Goal: Task Accomplishment & Management: Manage account settings

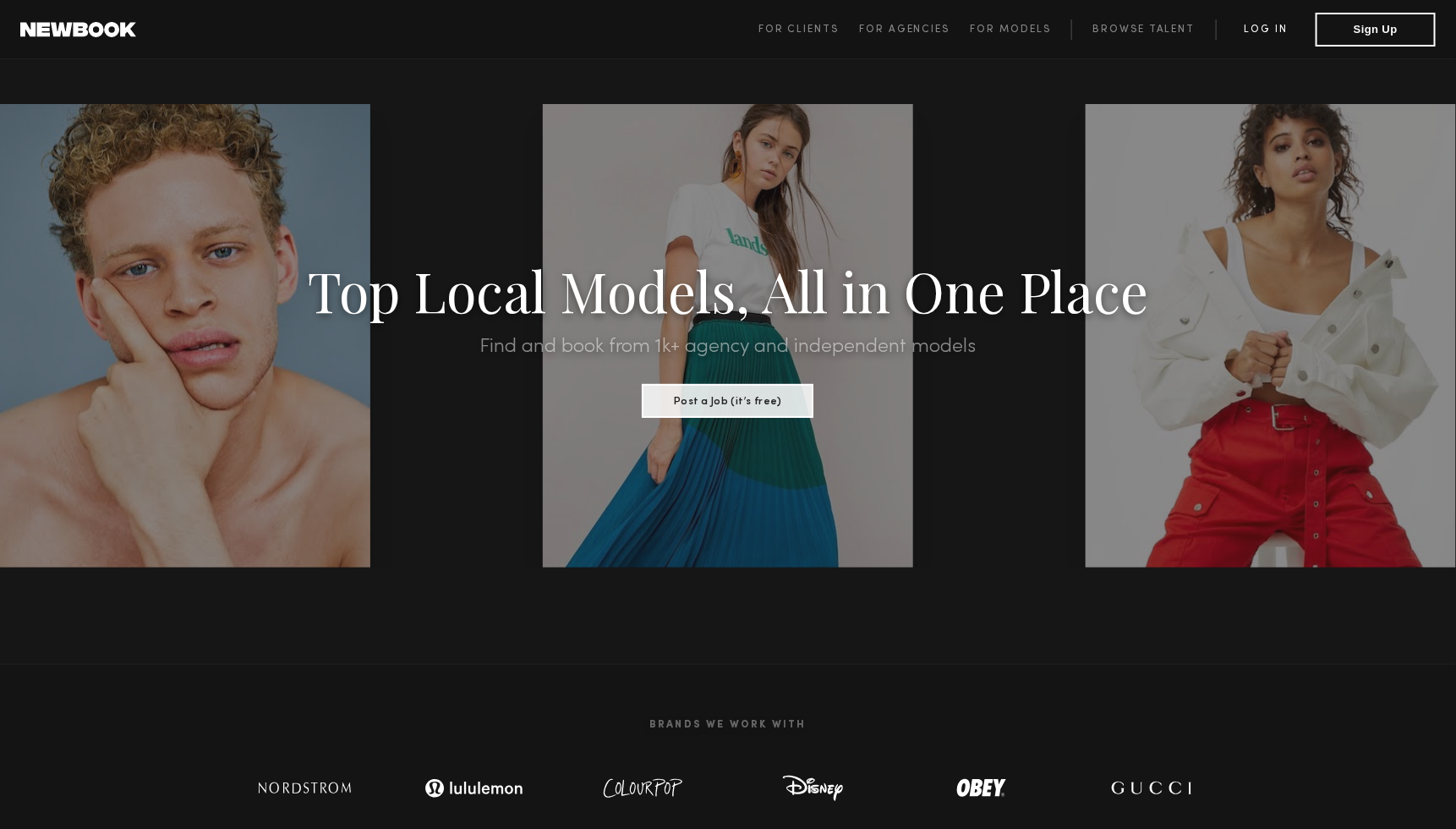
click at [1268, 21] on link "Log in" at bounding box center [1265, 30] width 100 height 21
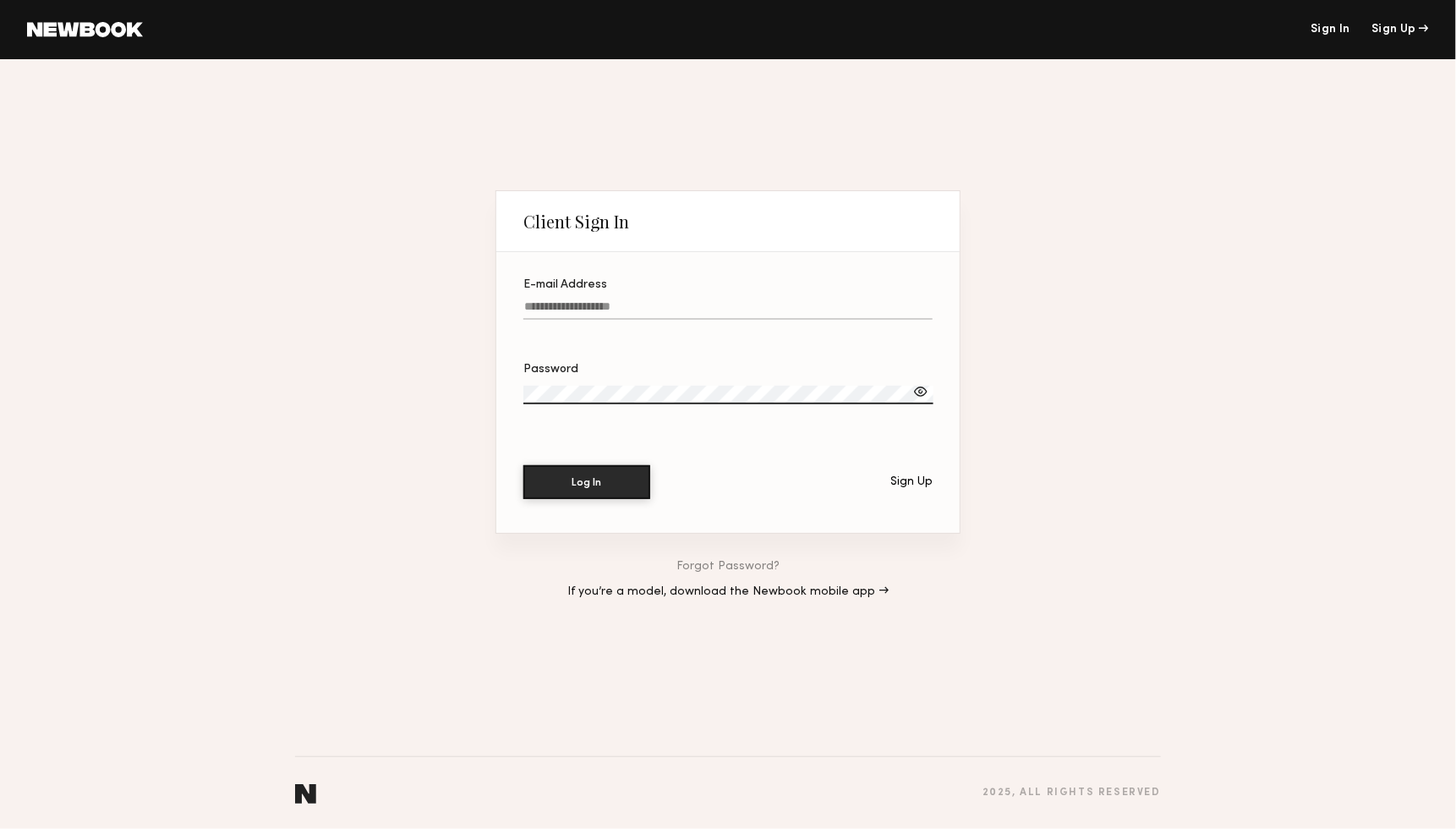
click at [560, 298] on label "E-mail Address" at bounding box center [728, 308] width 409 height 58
click at [560, 300] on input "E-mail Address" at bounding box center [728, 309] width 409 height 20
type input "**********"
click at [561, 384] on label "Password" at bounding box center [728, 393] width 409 height 58
click at [568, 466] on button "Log In" at bounding box center [587, 481] width 127 height 34
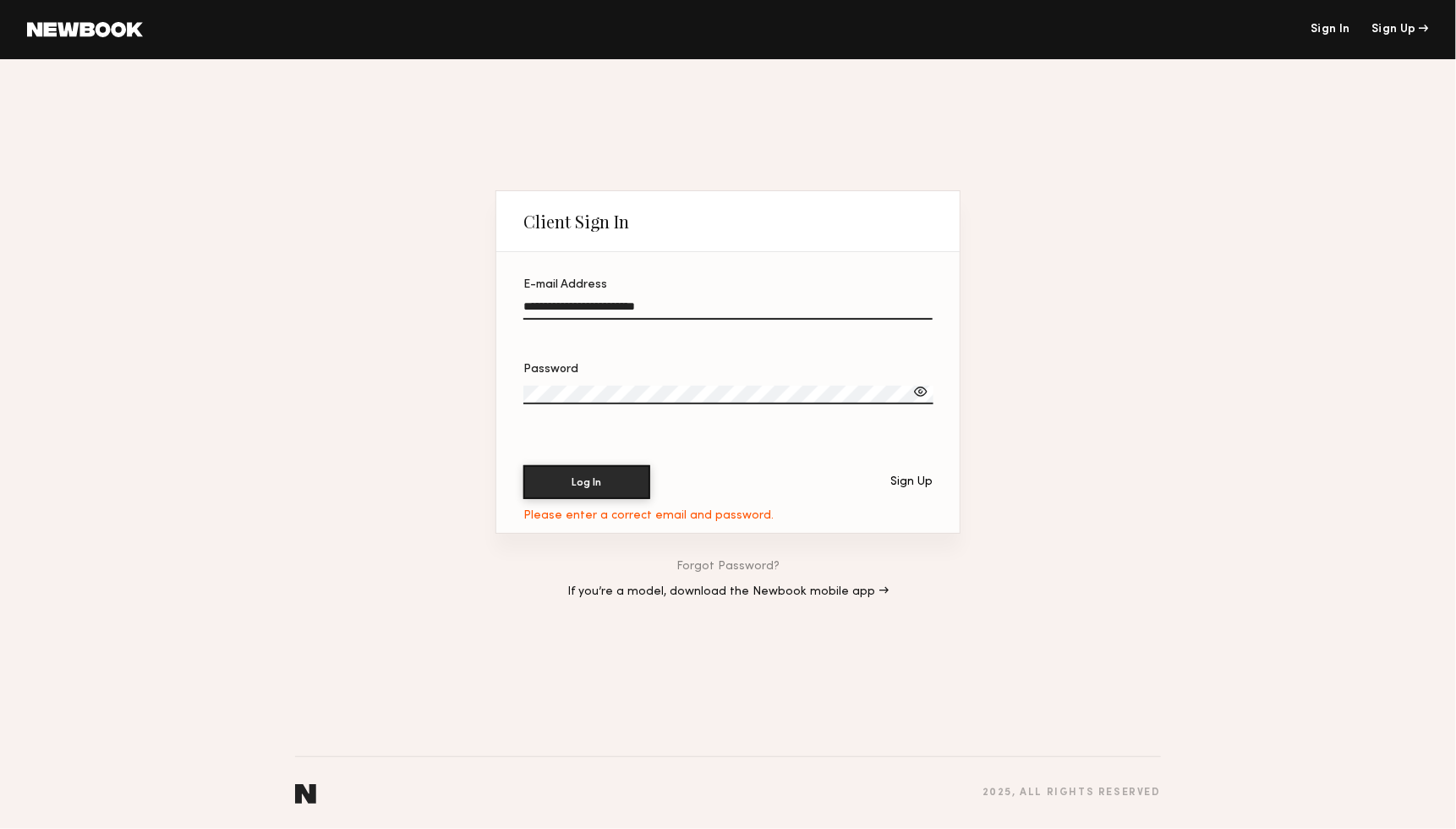
click at [614, 385] on label "Password" at bounding box center [728, 393] width 409 height 58
click at [450, 388] on div "**********" at bounding box center [728, 443] width 1456 height 769
click at [584, 477] on button "Log In" at bounding box center [587, 481] width 127 height 34
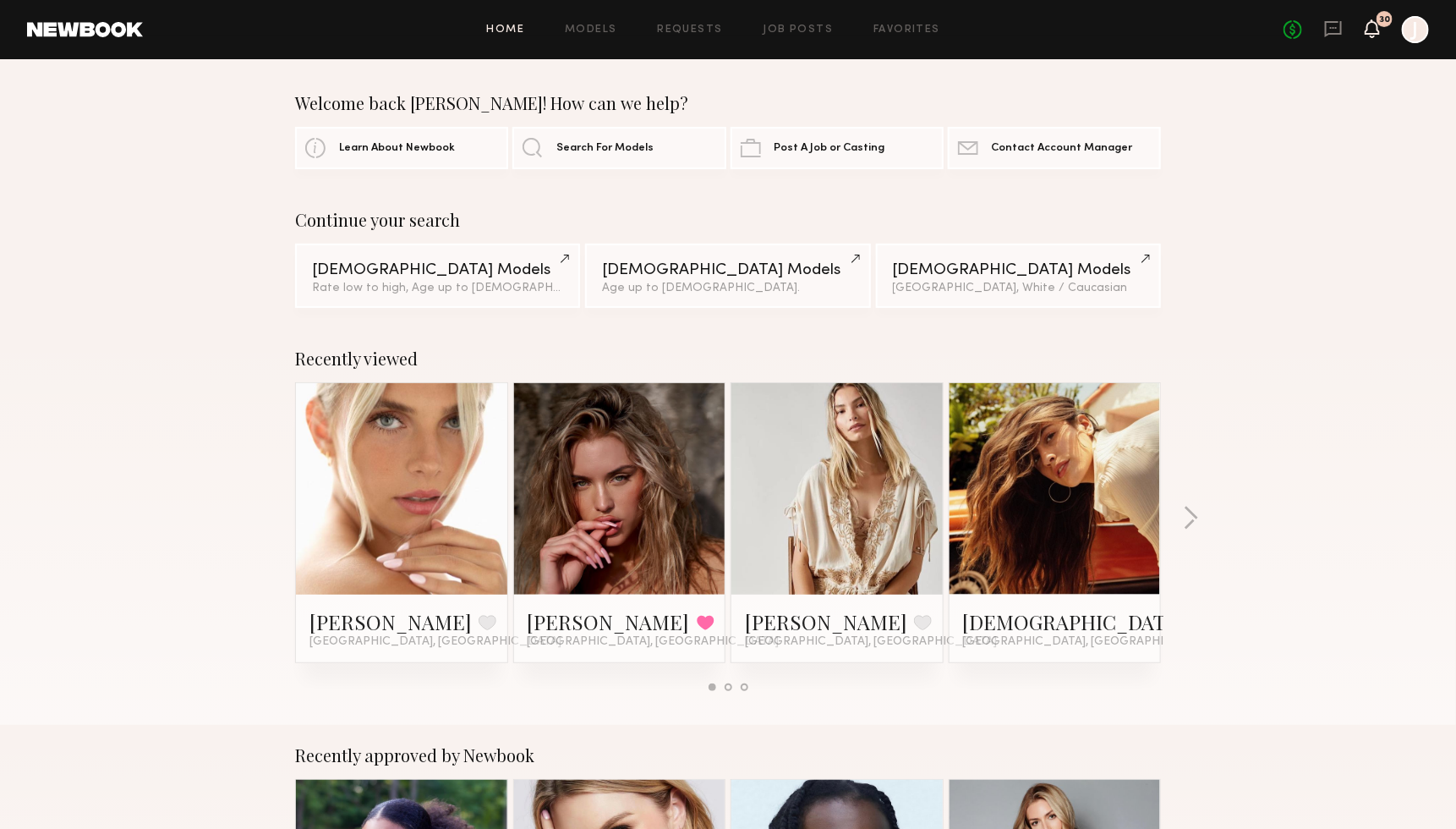
click at [1375, 26] on icon at bounding box center [1372, 28] width 13 height 12
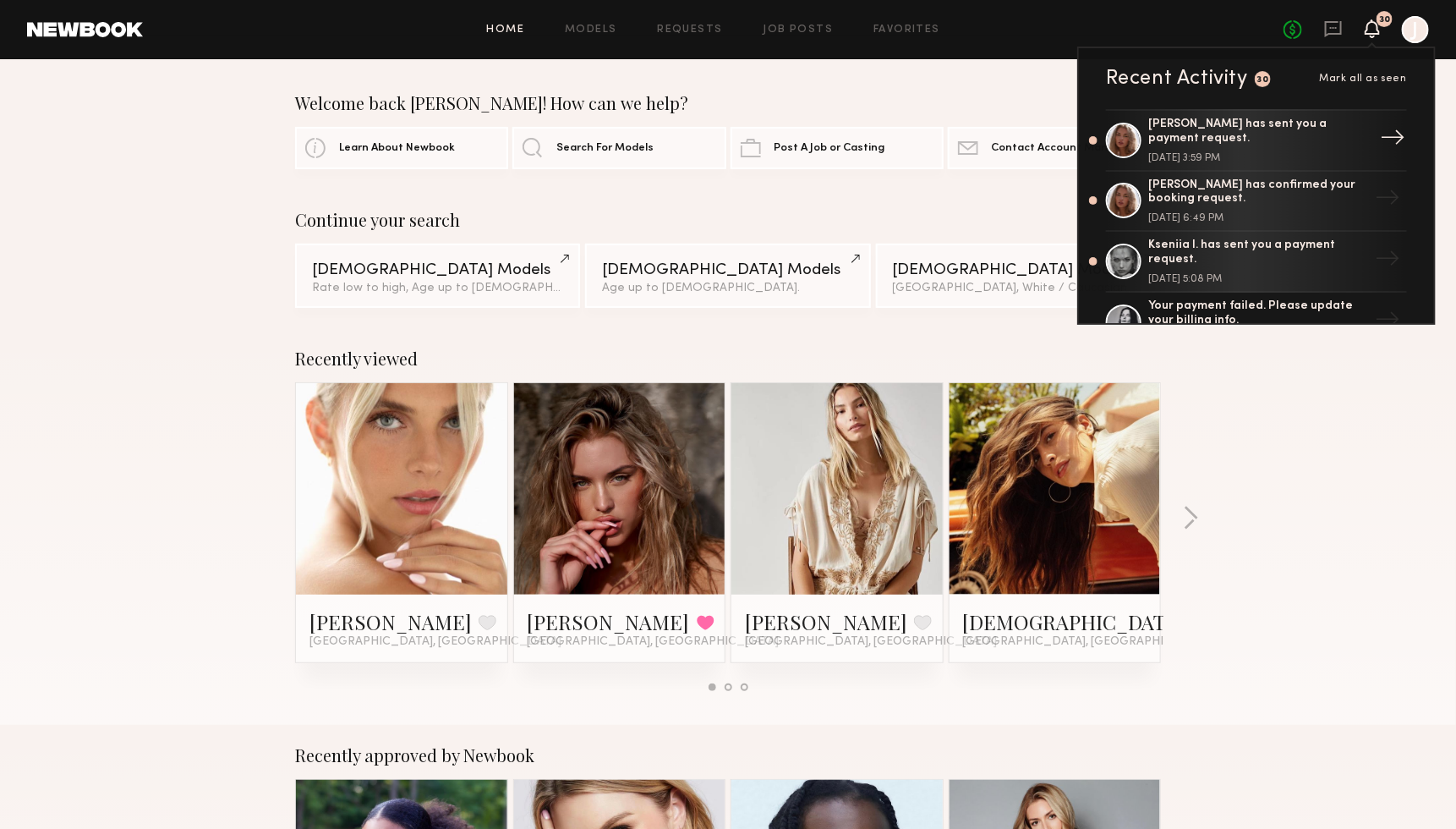
click at [1268, 126] on div "[PERSON_NAME] has sent you a payment request." at bounding box center [1258, 132] width 220 height 29
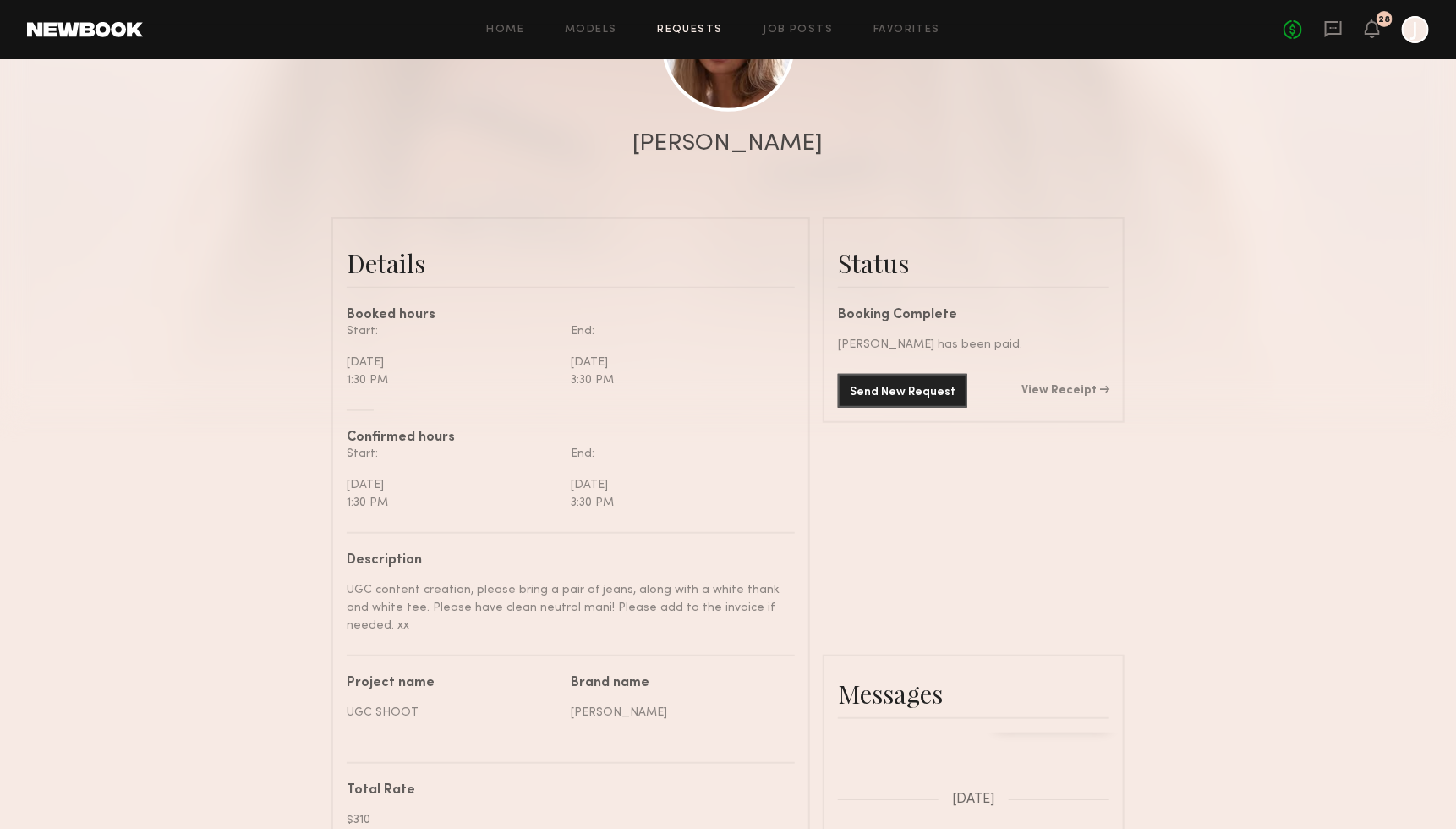
scroll to position [318, 0]
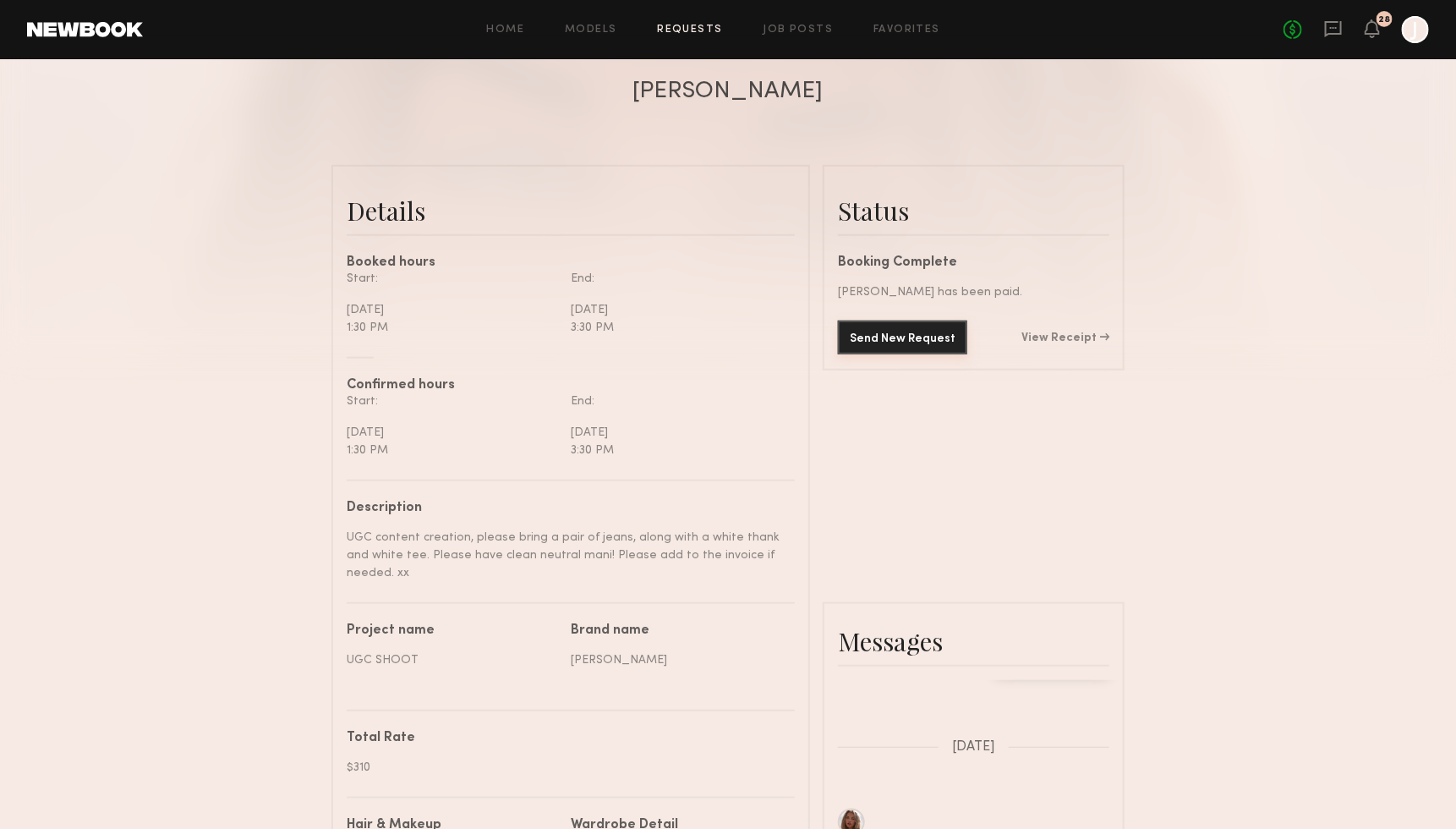
click at [935, 326] on button "Send New Request" at bounding box center [903, 337] width 129 height 34
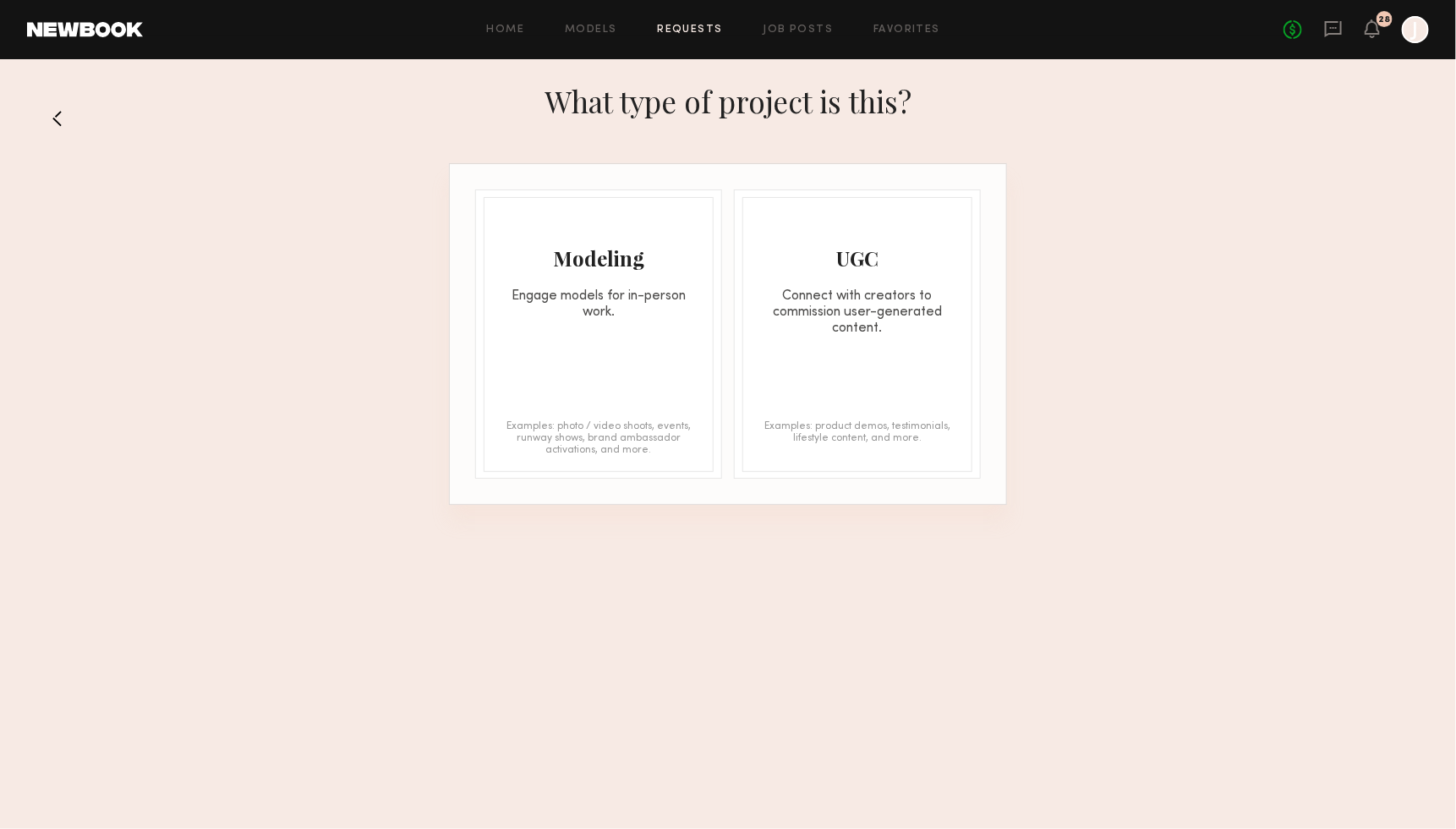
click at [63, 111] on button at bounding box center [64, 118] width 27 height 27
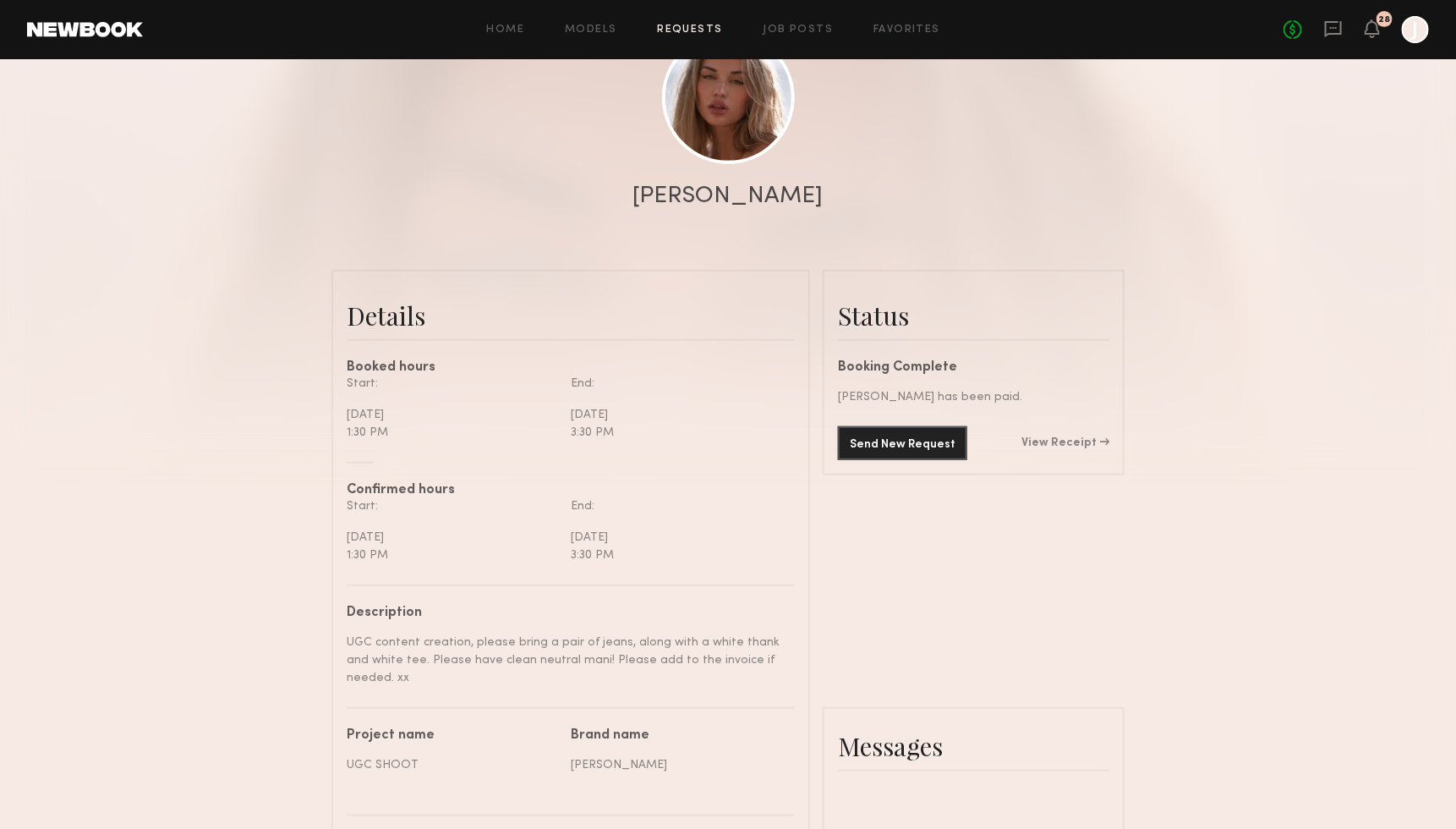
scroll to position [4307, 0]
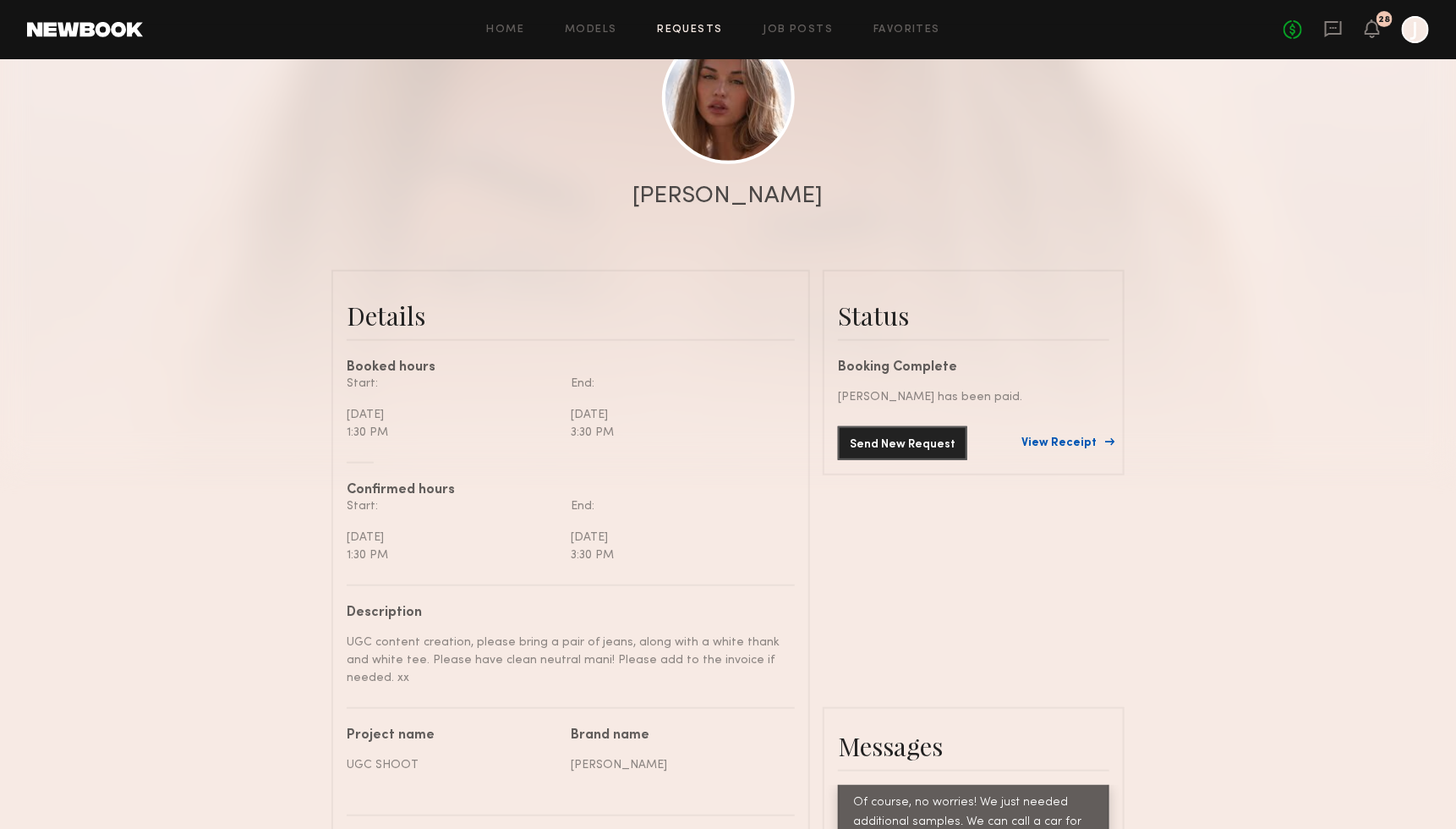
click at [1060, 437] on link "View Receipt" at bounding box center [1065, 443] width 88 height 12
